Goal: Find specific page/section: Find specific page/section

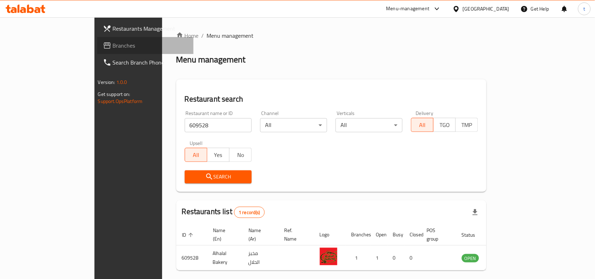
click at [113, 47] on span "Branches" at bounding box center [150, 45] width 75 height 8
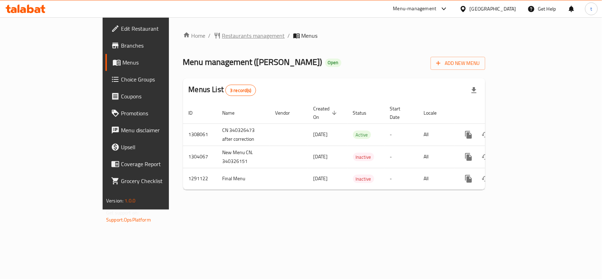
click at [222, 35] on span "Restaurants management" at bounding box center [253, 35] width 63 height 8
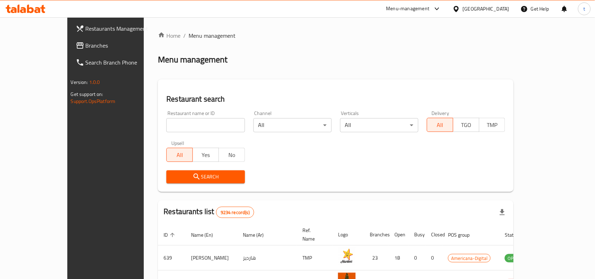
click at [166, 125] on input "search" at bounding box center [205, 125] width 78 height 14
paste input "698392"
type input "698392"
click at [172, 176] on span "Search" at bounding box center [205, 176] width 67 height 9
